Goal: Navigation & Orientation: Find specific page/section

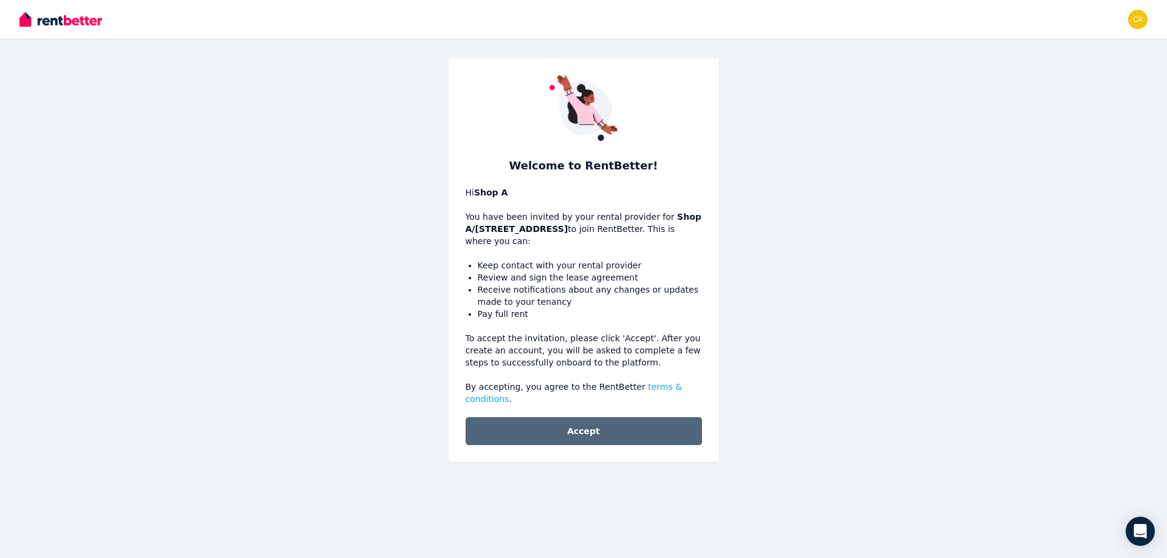
click at [568, 417] on button "Accept" at bounding box center [583, 431] width 236 height 28
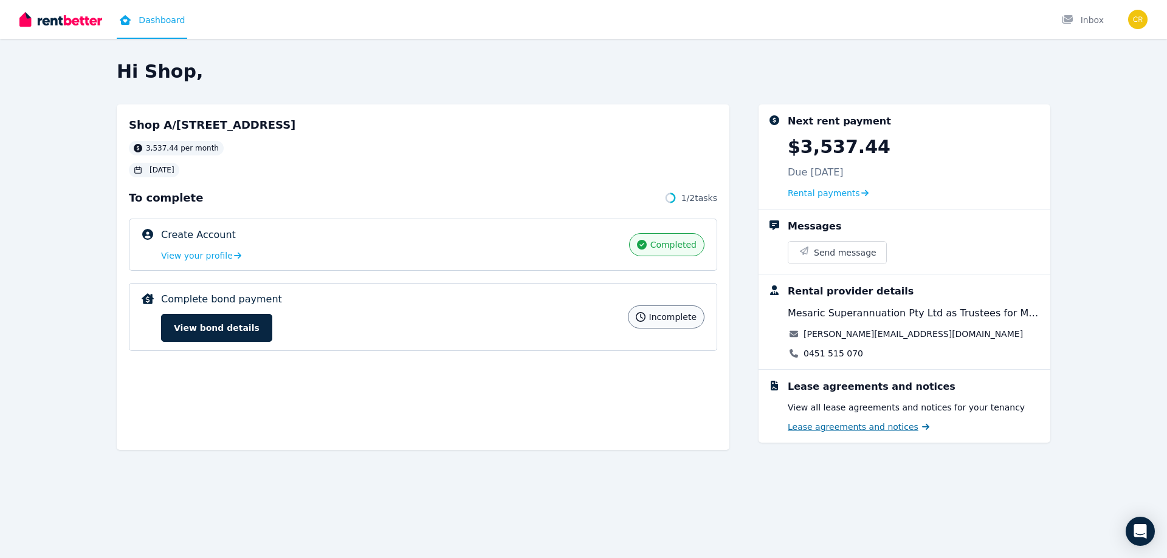
click at [828, 424] on span "Lease agreements and notices" at bounding box center [852, 427] width 131 height 12
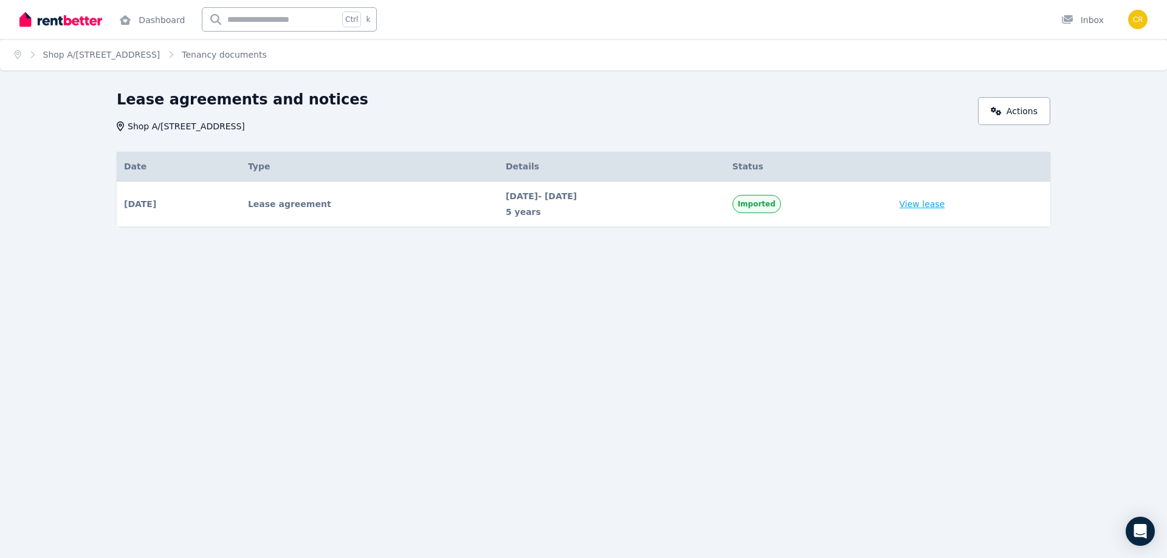
click at [945, 205] on link "View lease" at bounding box center [922, 204] width 46 height 12
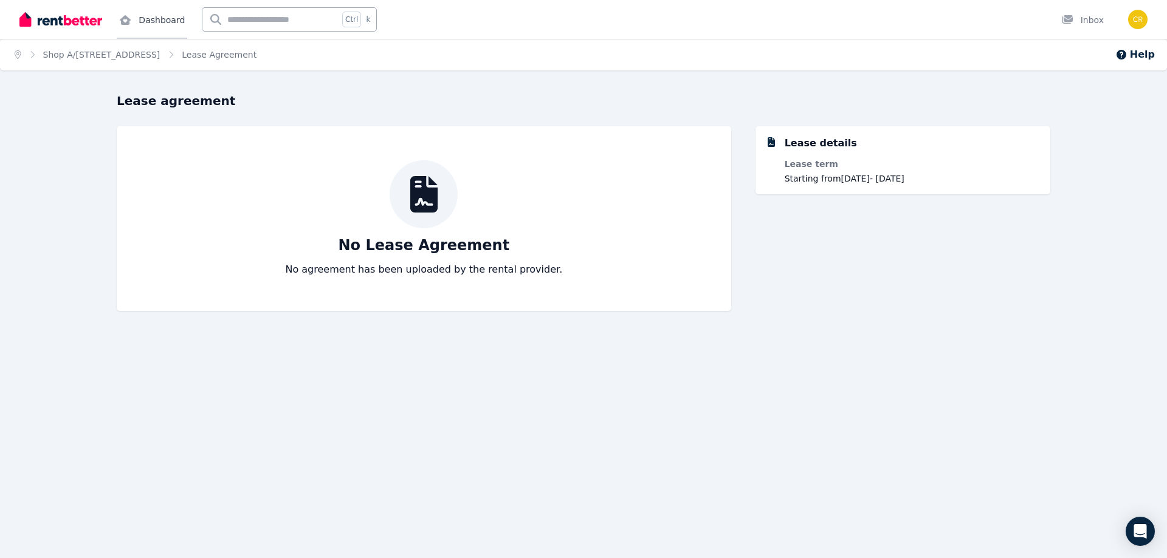
click at [145, 21] on link "Dashboard" at bounding box center [152, 19] width 70 height 39
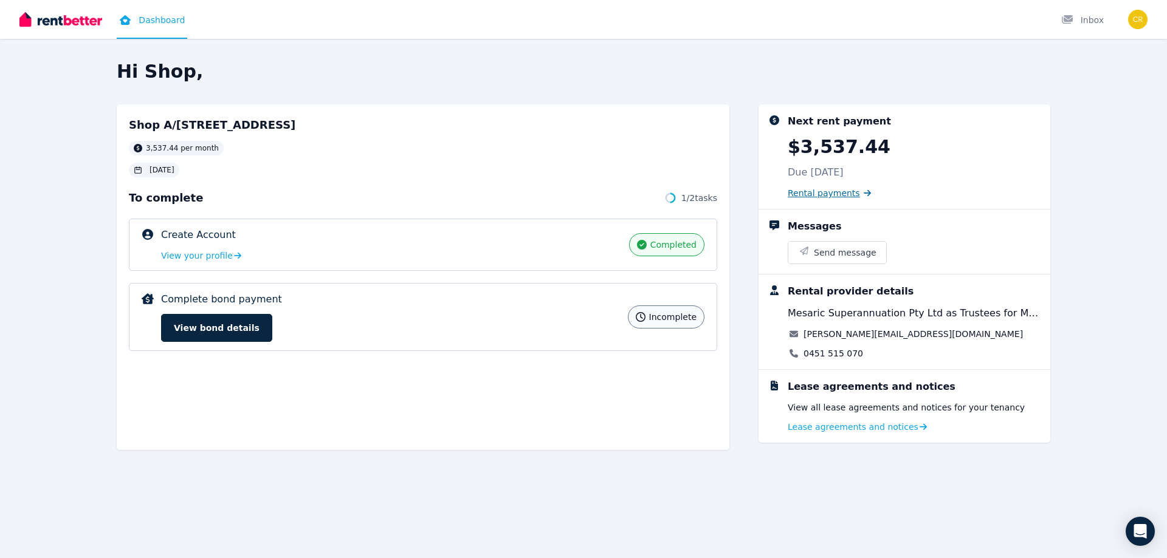
click at [800, 193] on span "Rental payments" at bounding box center [823, 193] width 72 height 12
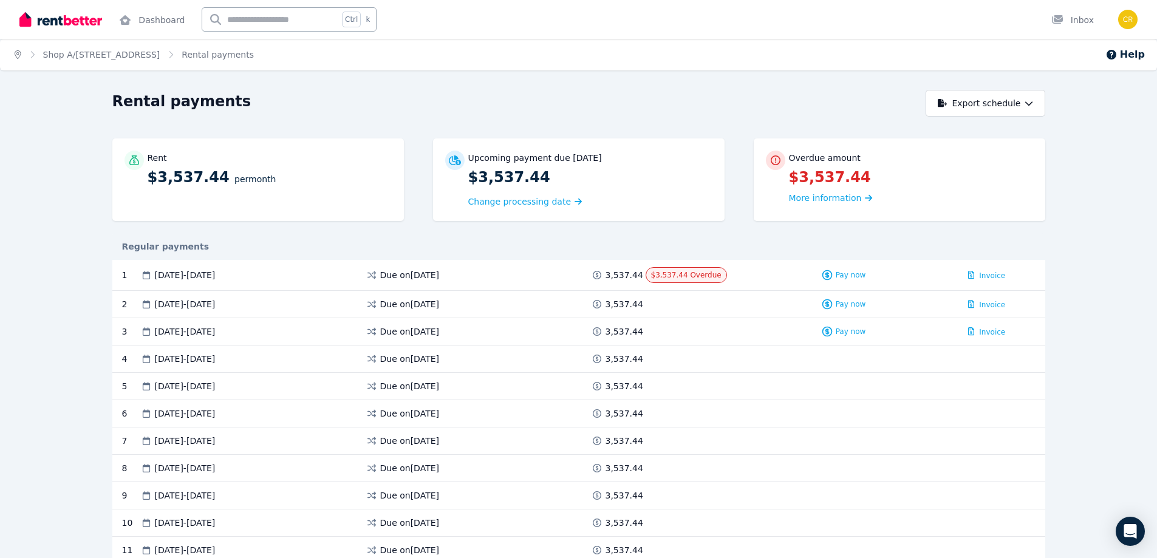
click at [18, 54] on icon "Breadcrumb" at bounding box center [18, 54] width 7 height 9
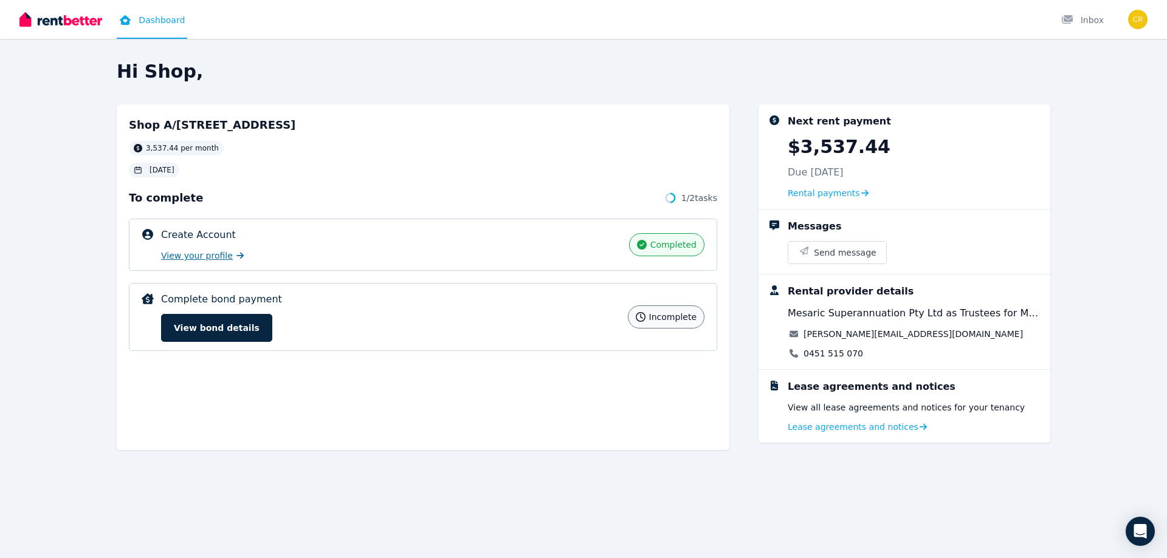
click at [204, 256] on span "View your profile" at bounding box center [197, 256] width 72 height 12
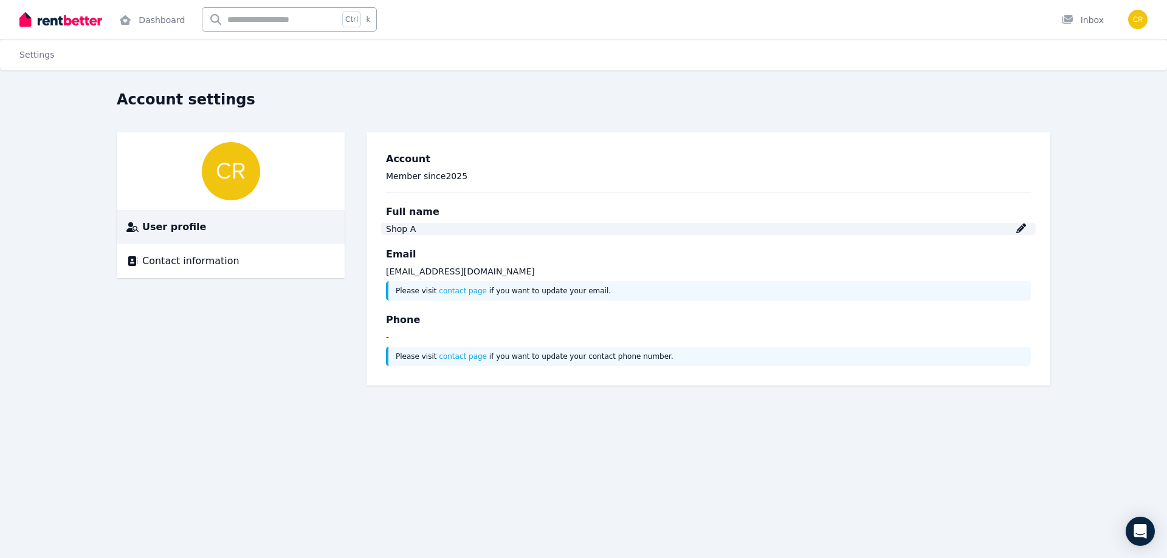
click at [1020, 230] on icon at bounding box center [1021, 229] width 10 height 10
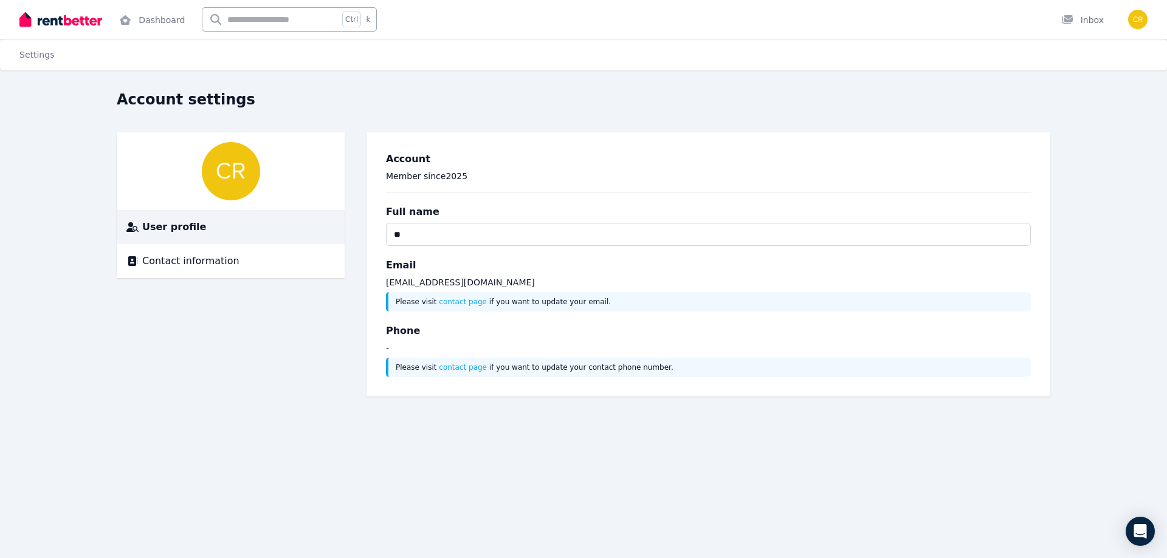
type input "*"
type input "**********"
click at [213, 258] on span "Contact information" at bounding box center [190, 261] width 97 height 15
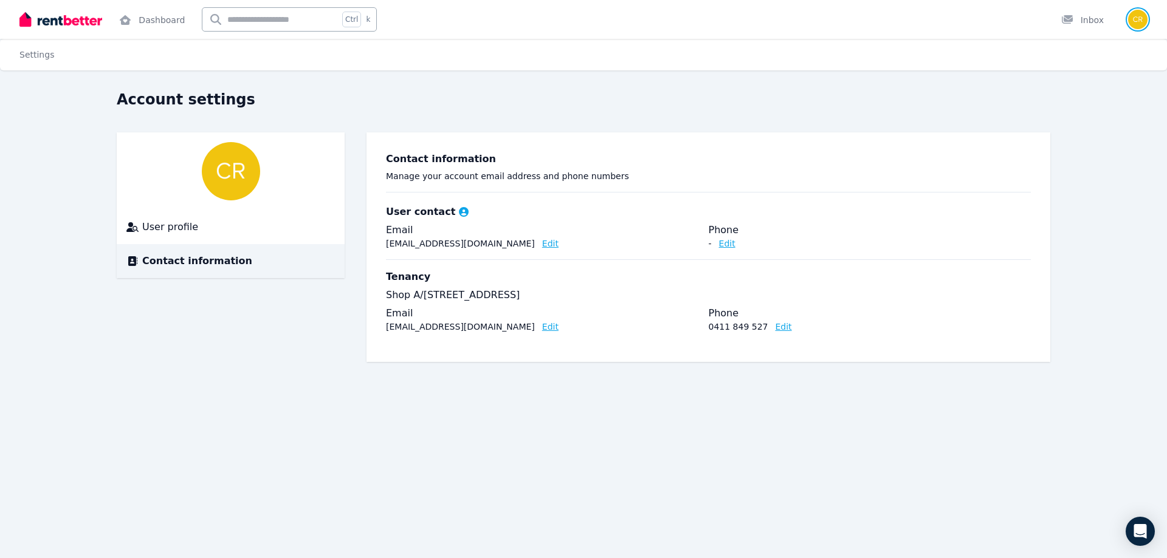
click at [1143, 13] on img "button" at bounding box center [1137, 19] width 19 height 19
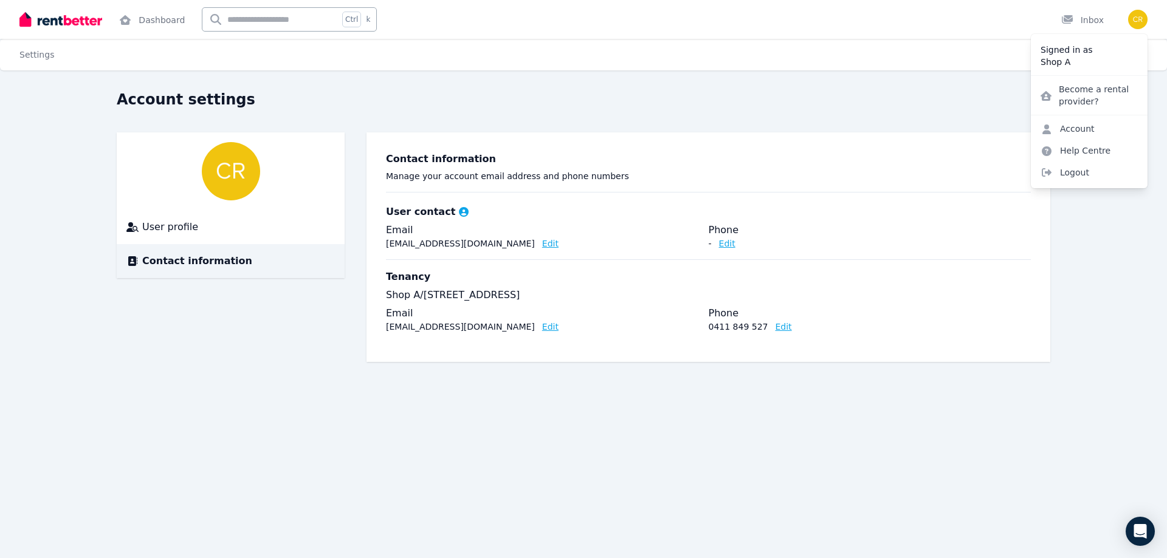
click at [26, 18] on img at bounding box center [60, 19] width 83 height 18
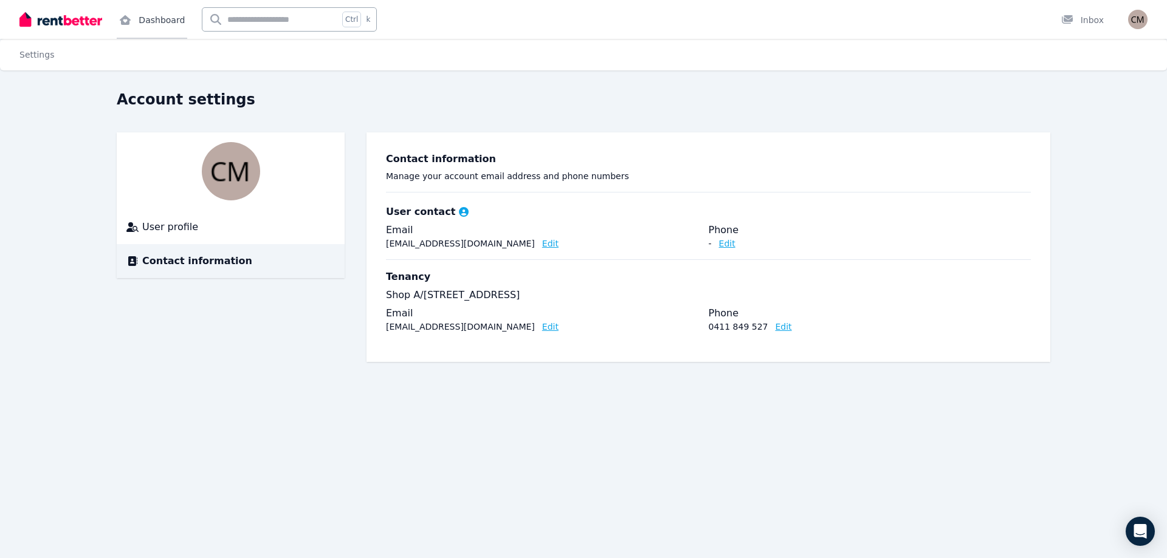
click at [142, 20] on link "Dashboard" at bounding box center [152, 19] width 70 height 39
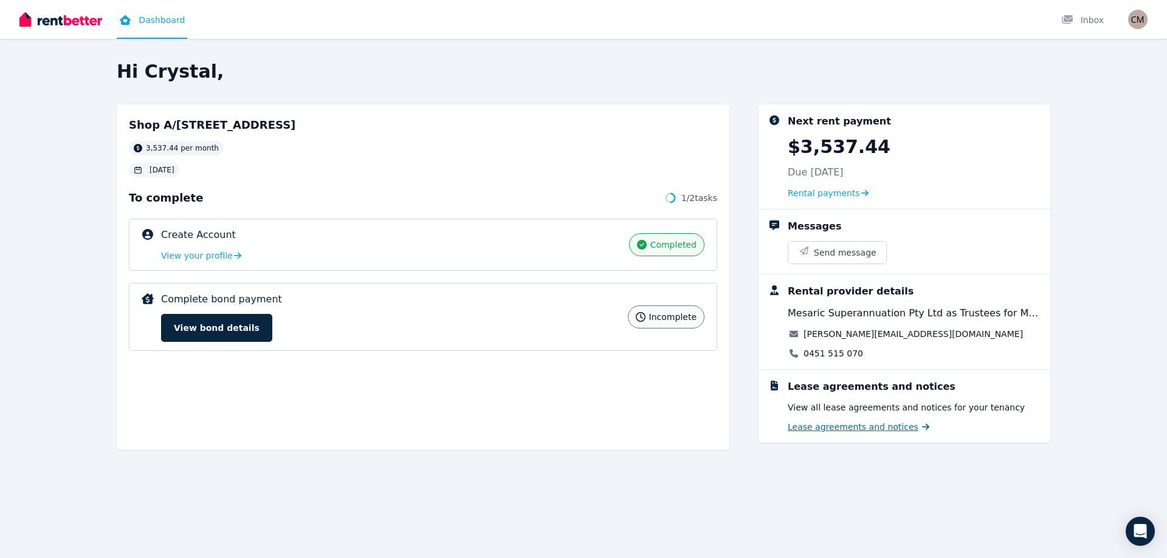
click at [837, 428] on span "Lease agreements and notices" at bounding box center [852, 427] width 131 height 12
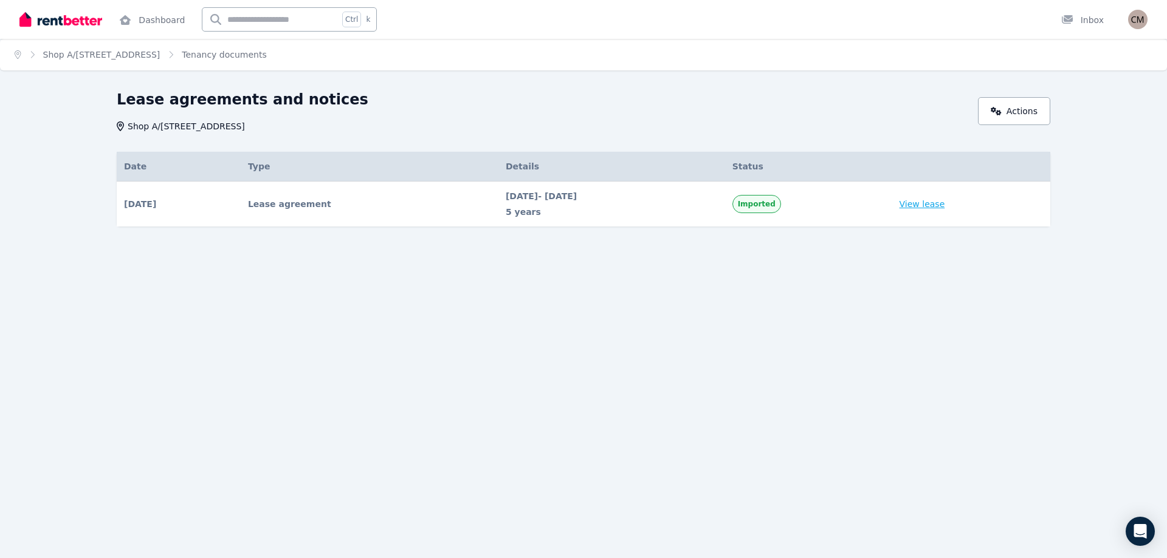
click at [936, 203] on link "View lease" at bounding box center [922, 204] width 46 height 12
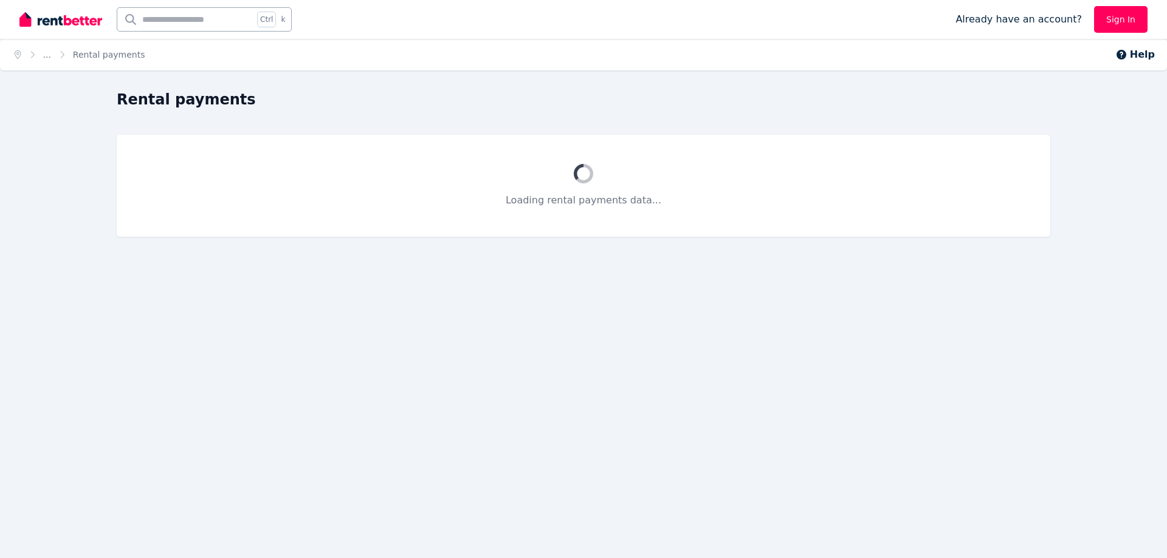
click at [1114, 16] on link "Sign In" at bounding box center [1120, 19] width 53 height 27
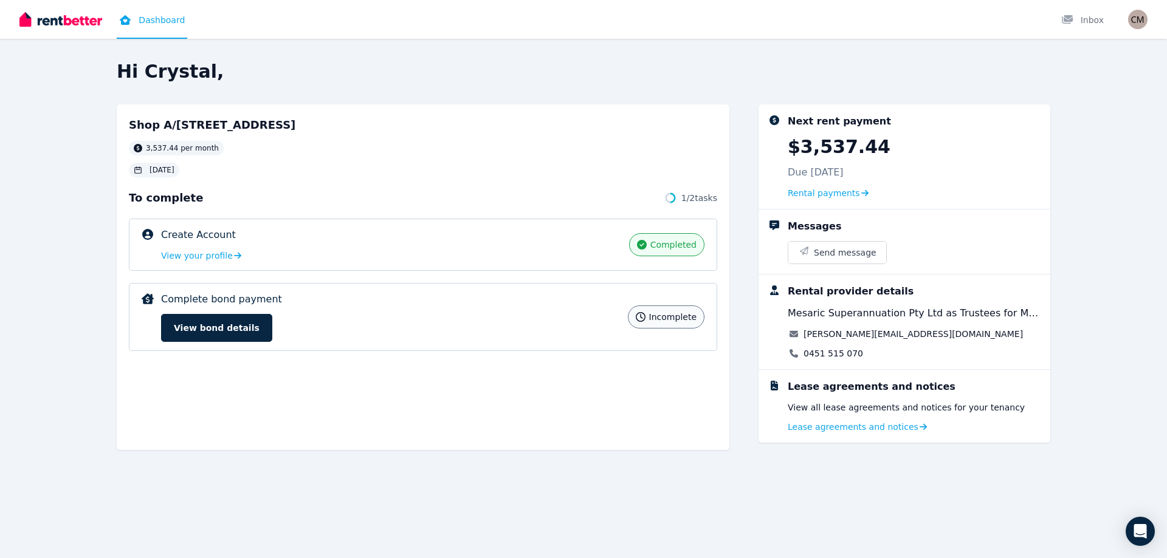
drag, startPoint x: 1115, startPoint y: 0, endPoint x: 934, endPoint y: 13, distance: 181.5
click at [934, 13] on div "Dashboard Inbox" at bounding box center [562, 19] width 1086 height 39
